Goal: Task Accomplishment & Management: Manage account settings

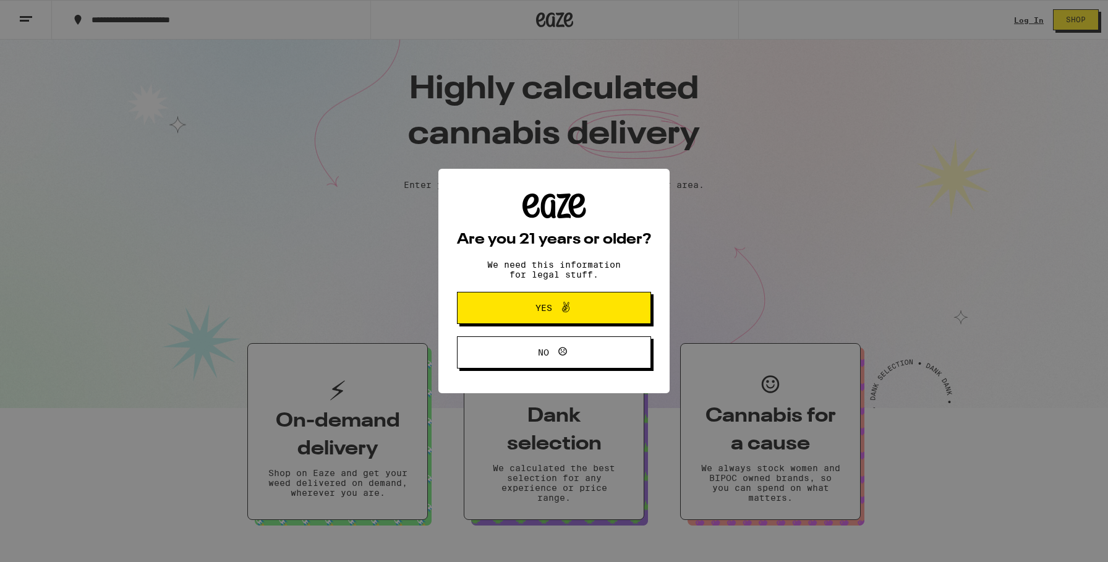
click at [633, 304] on button "Yes" at bounding box center [554, 308] width 194 height 32
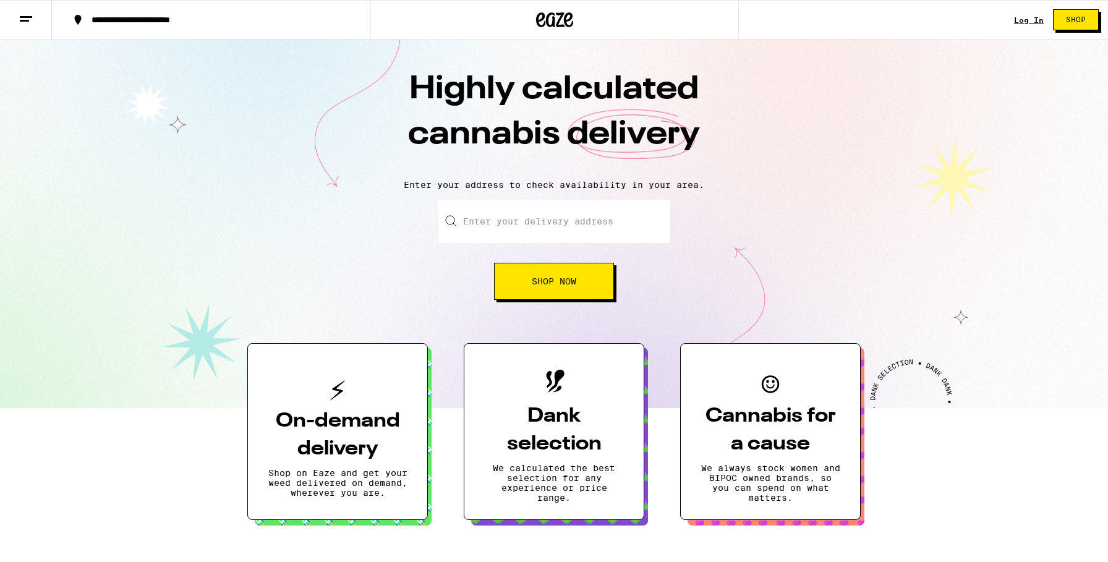
click at [1028, 19] on link "Log In" at bounding box center [1029, 20] width 30 height 8
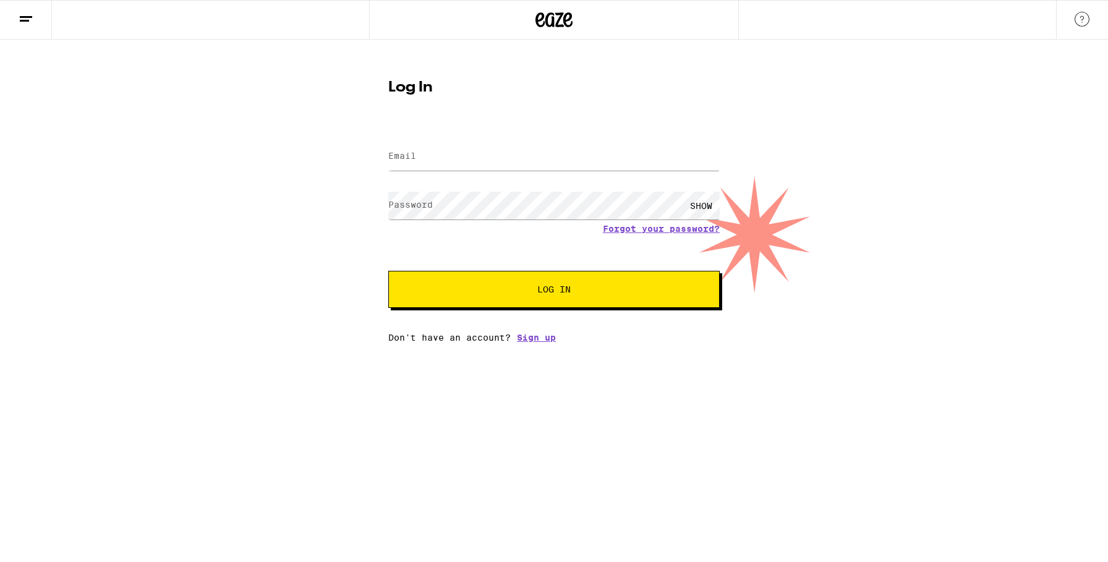
click at [473, 183] on form "Email Email Password Password SHOW Forgot your password? Log In" at bounding box center [553, 217] width 331 height 182
click at [480, 161] on input "Email" at bounding box center [553, 157] width 331 height 28
type input "[PERSON_NAME][EMAIL_ADDRESS][PERSON_NAME][DOMAIN_NAME]"
click at [698, 207] on div "SHOW" at bounding box center [701, 206] width 37 height 28
